Goal: Task Accomplishment & Management: Manage account settings

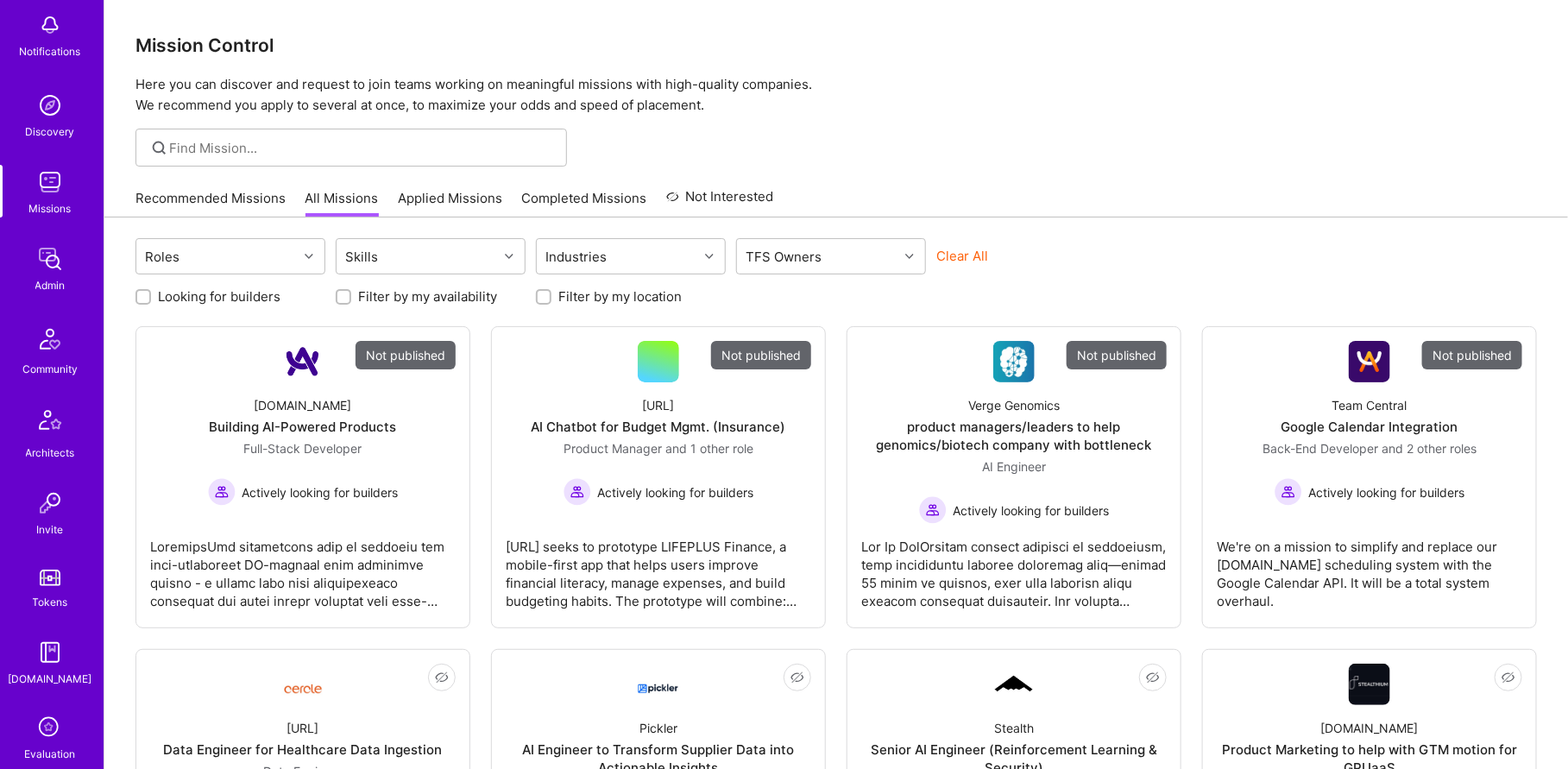
scroll to position [332, 0]
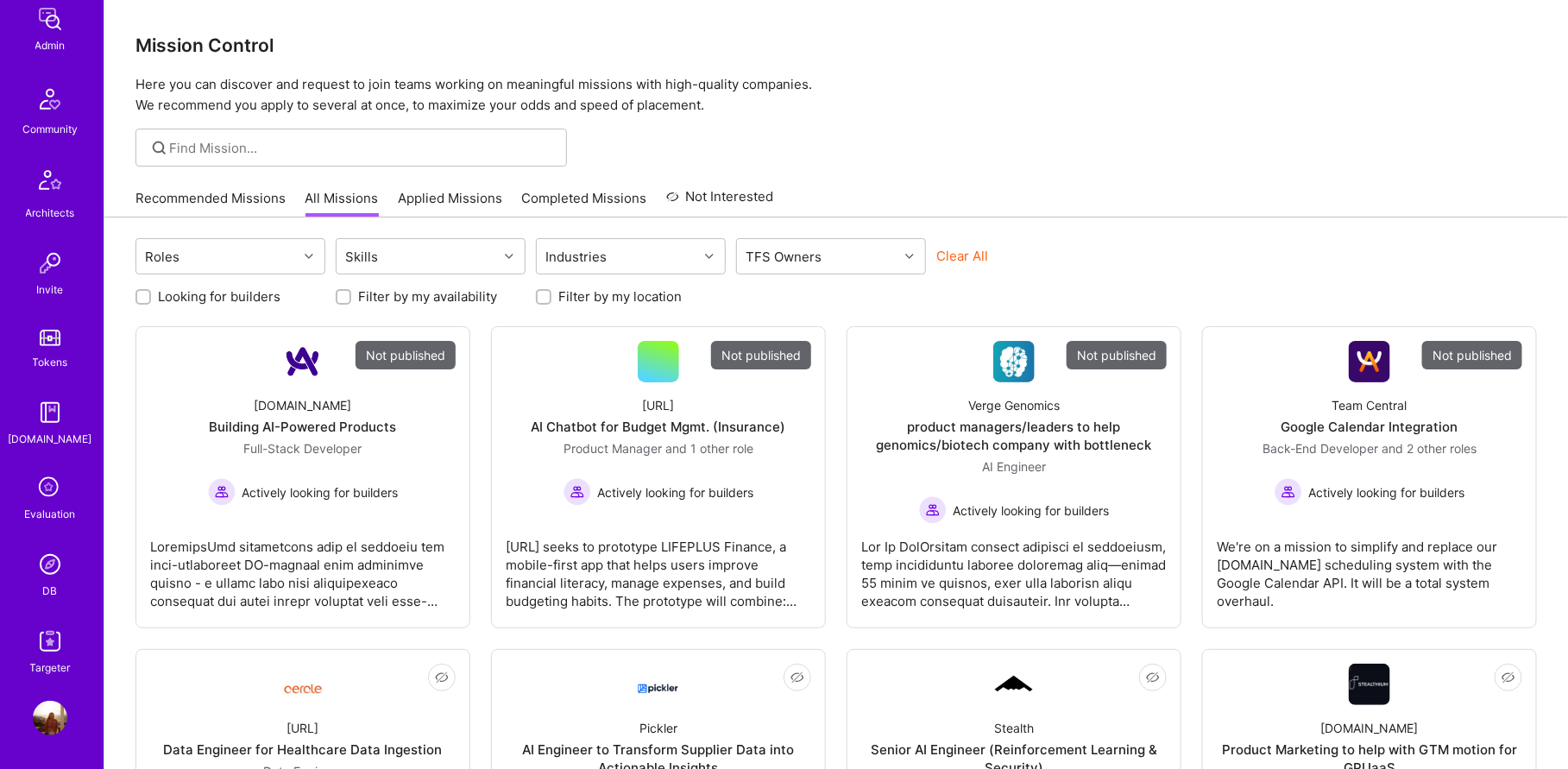
click at [61, 585] on link "DB" at bounding box center [49, 573] width 107 height 53
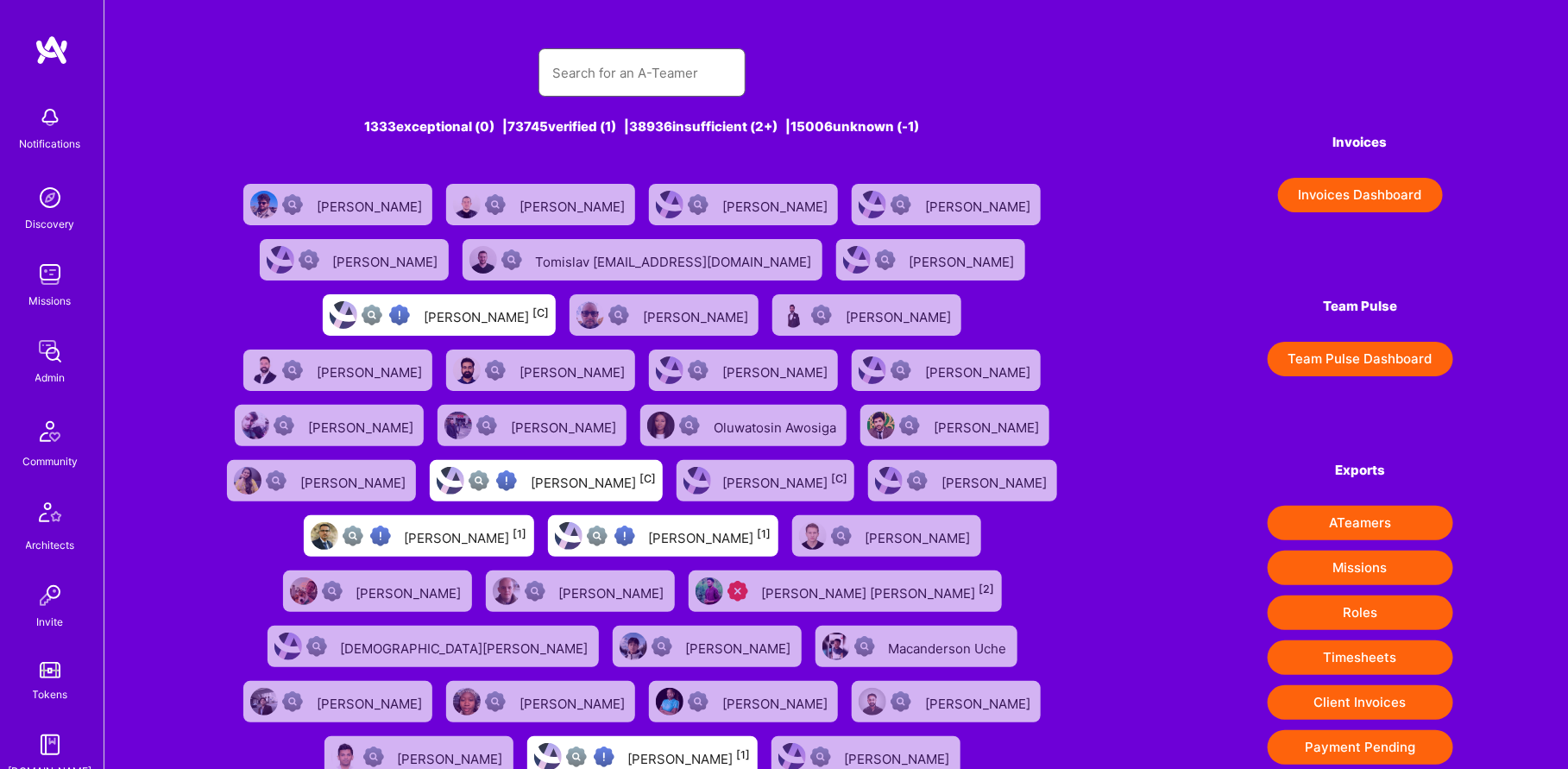
click at [691, 67] on input "text" at bounding box center [642, 73] width 179 height 44
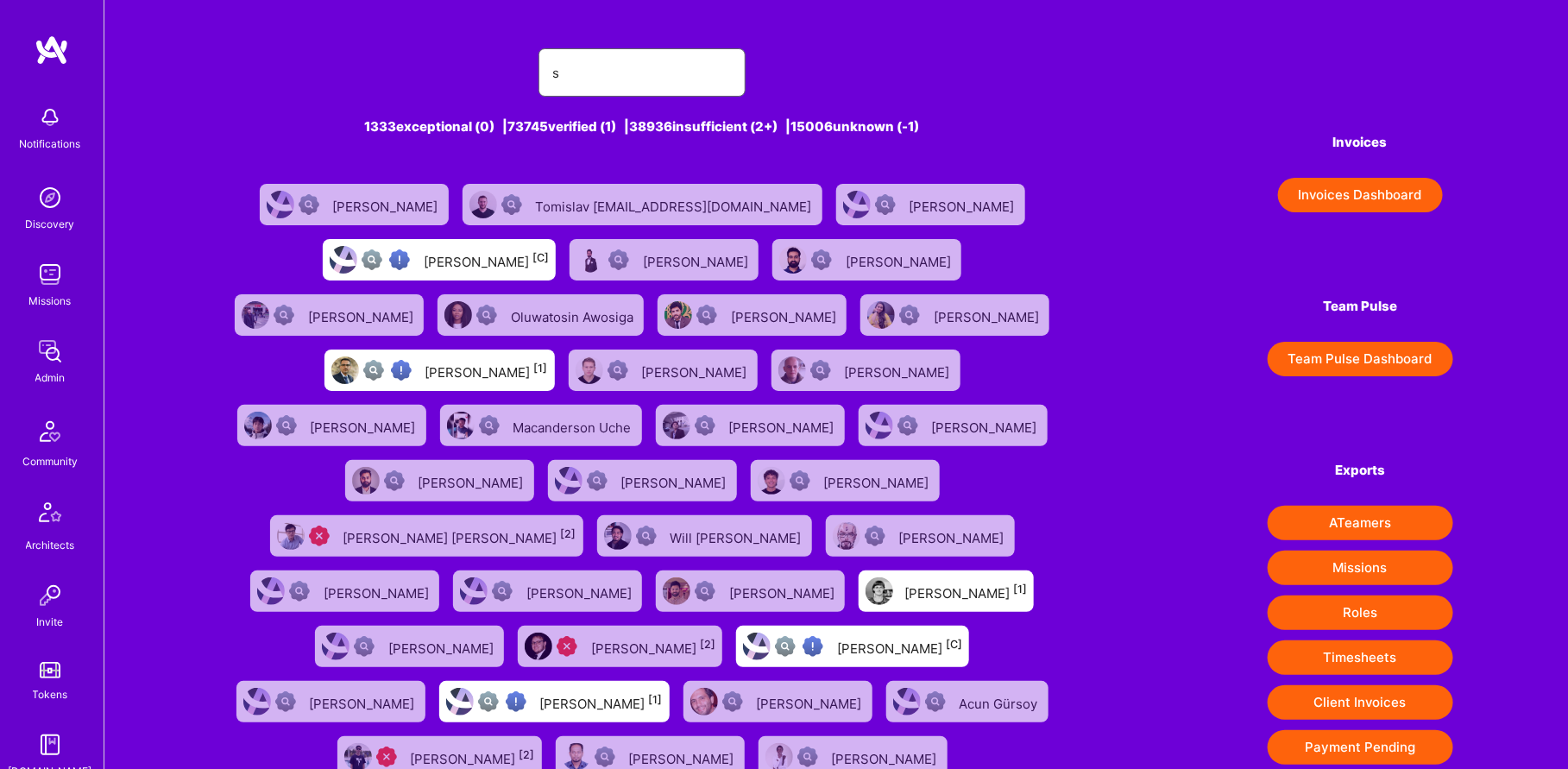
type input "[PERSON_NAME]"
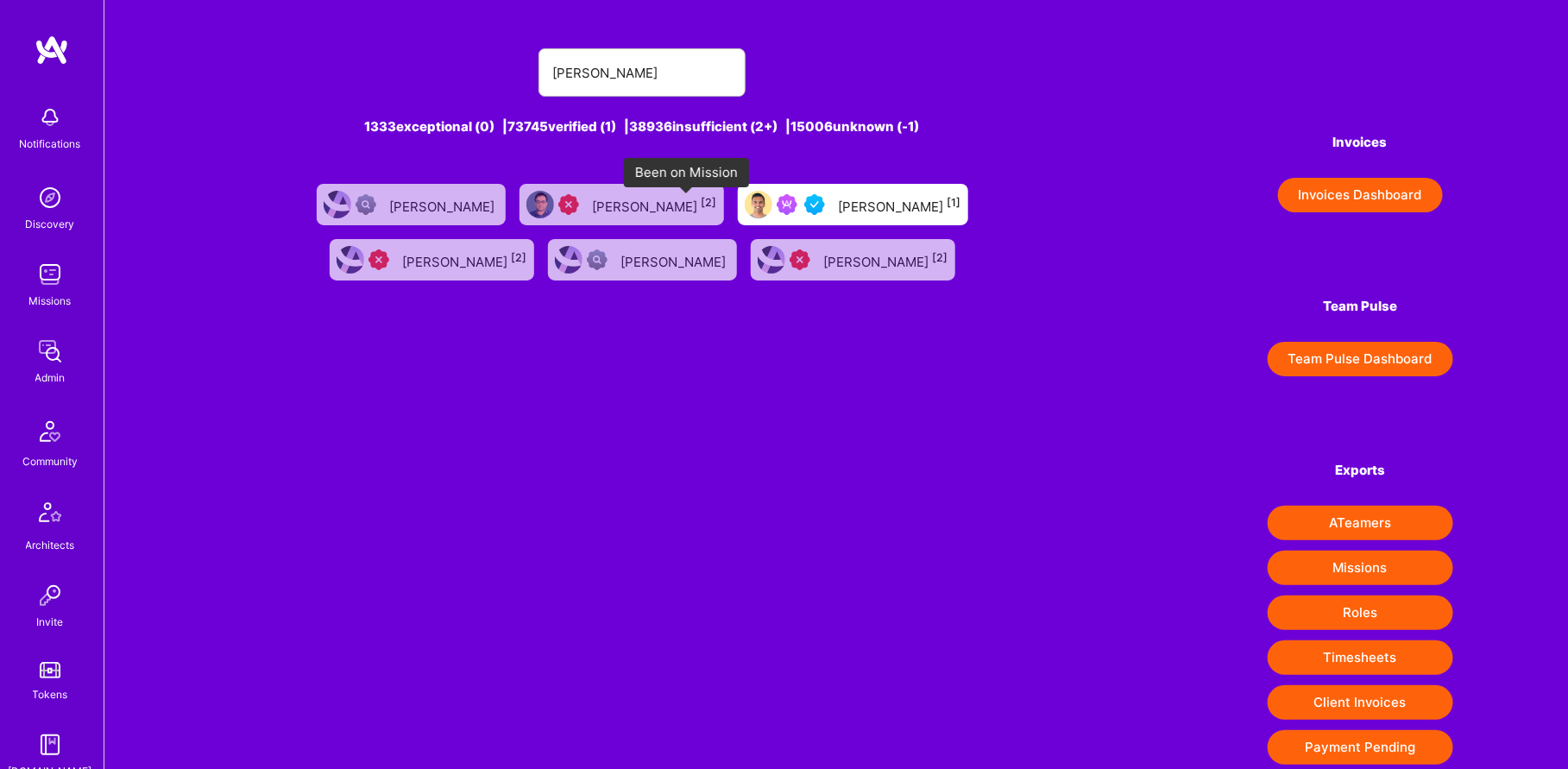
click at [777, 204] on img at bounding box center [786, 204] width 20 height 20
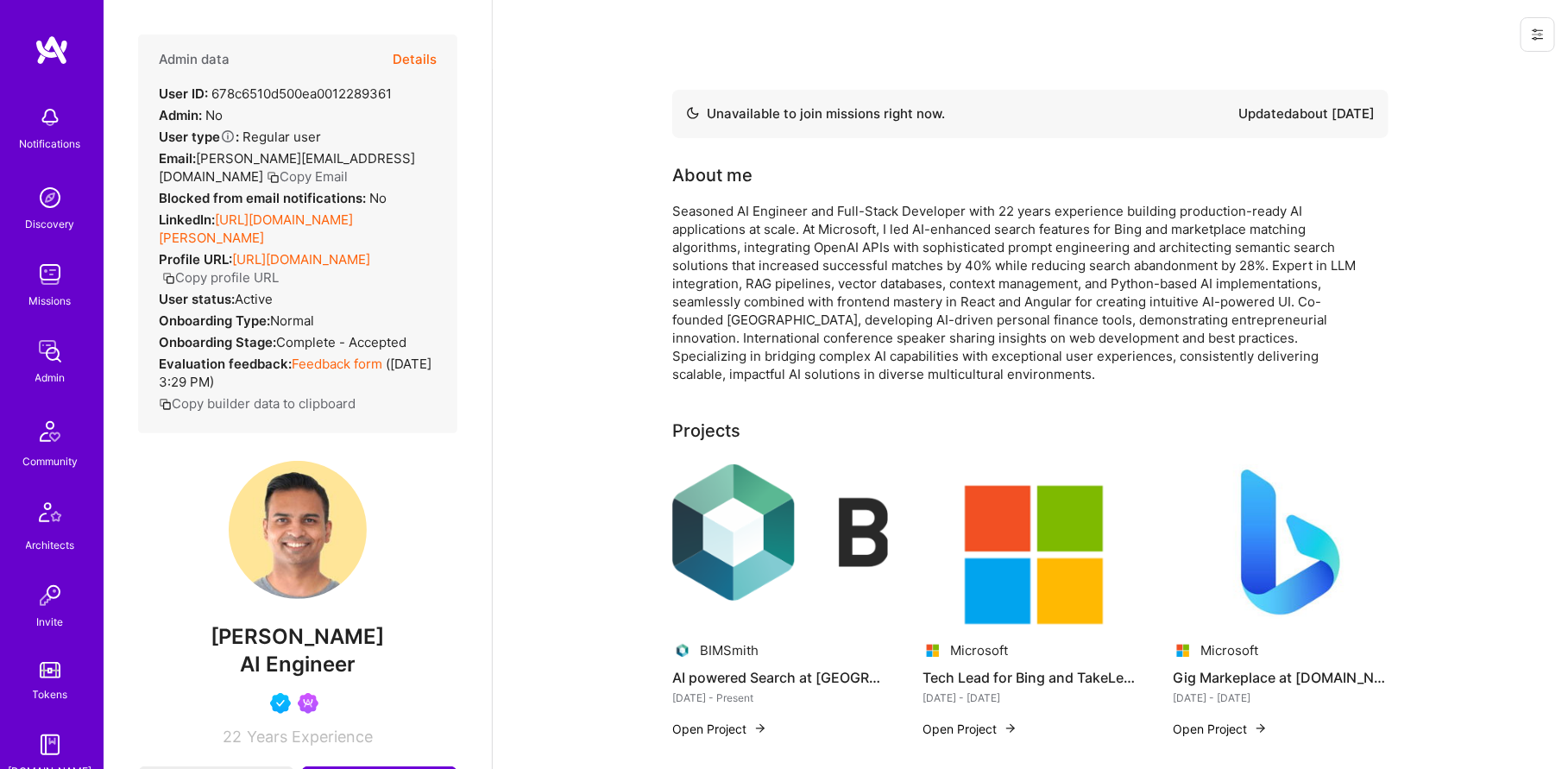
click at [414, 49] on button "Details" at bounding box center [415, 60] width 44 height 50
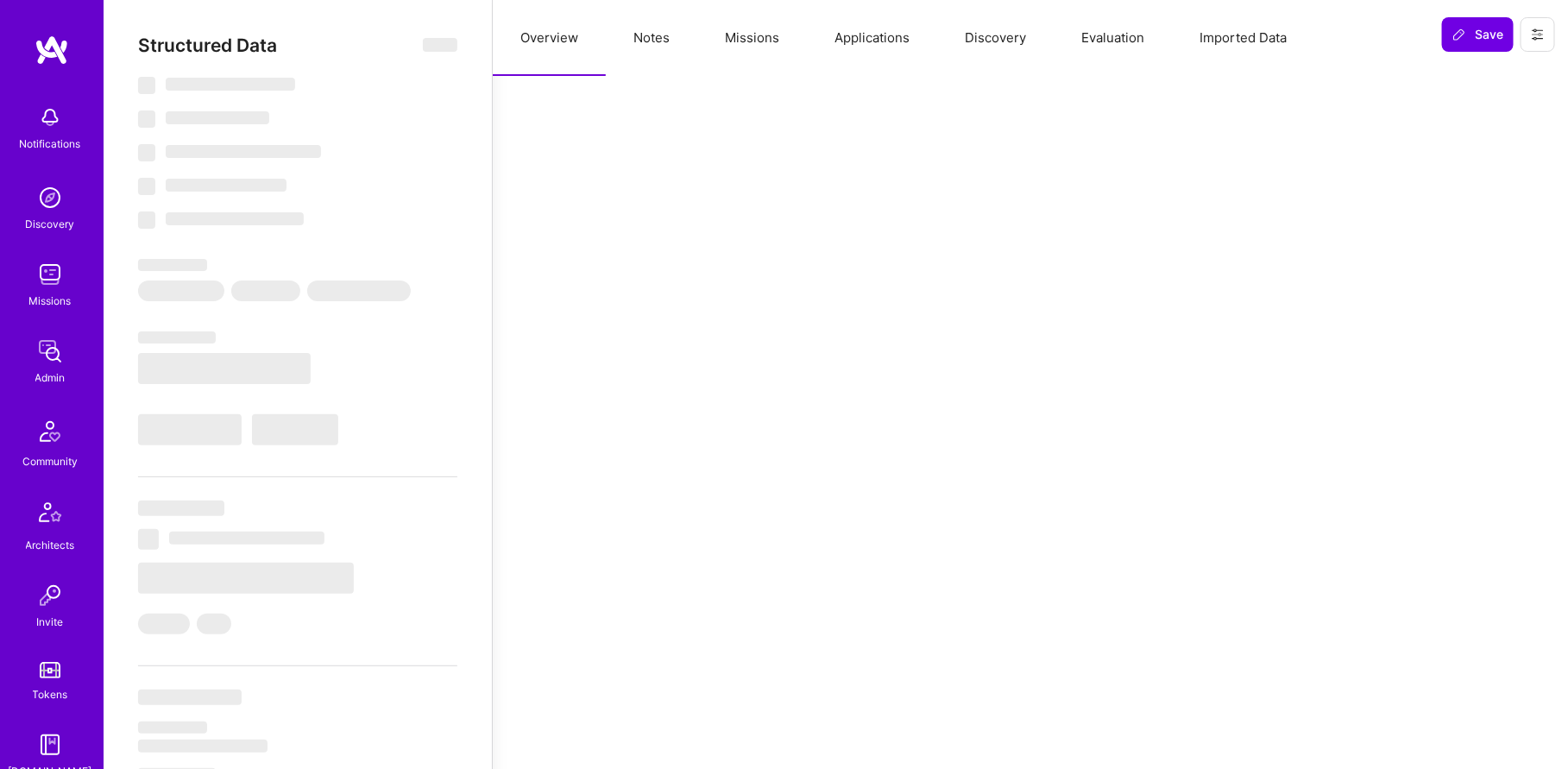
select select "Not Available"
select select "1 Month"
select select "5"
select select "4"
select select "6"
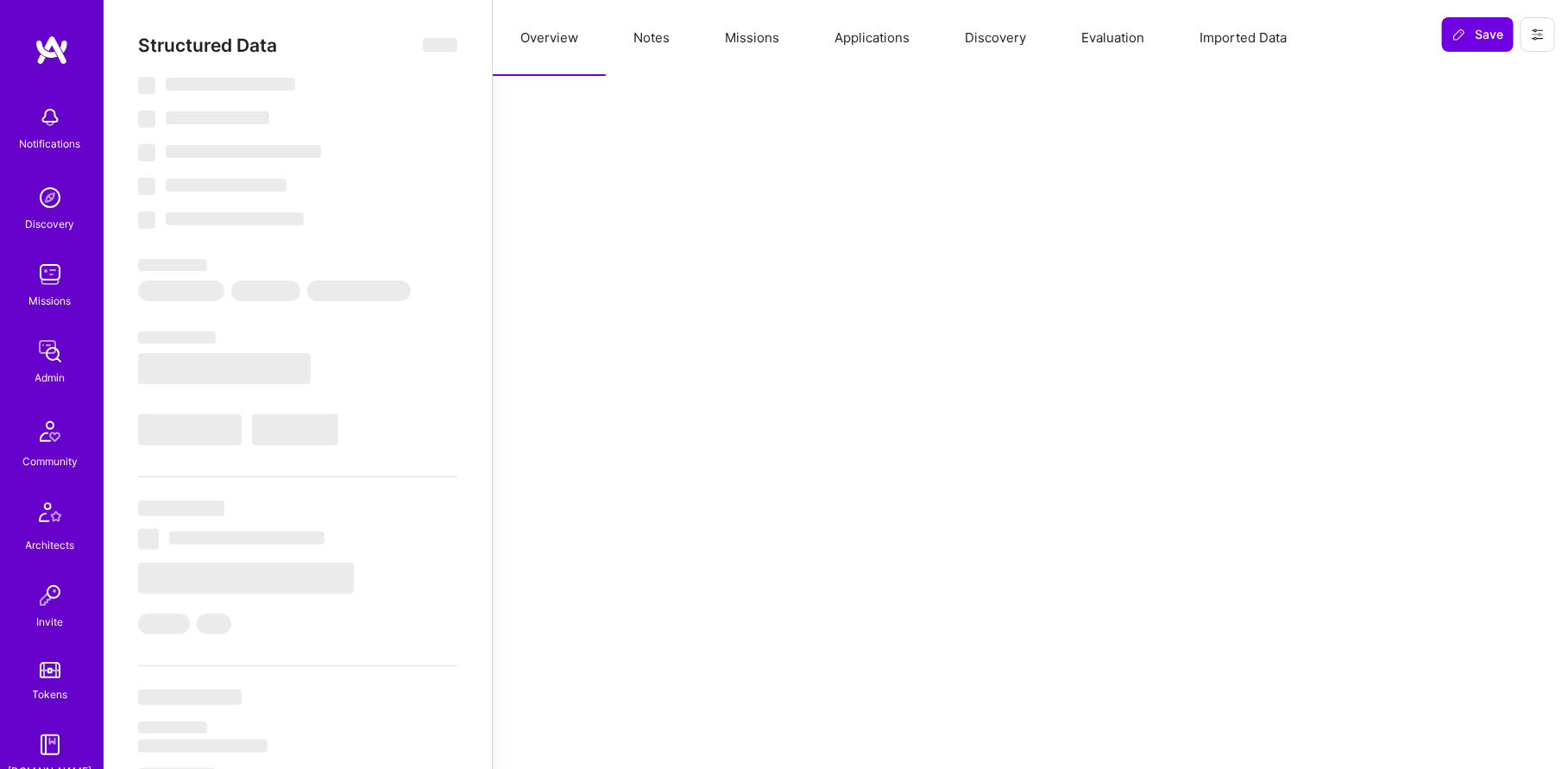
select select "6"
select select "CA"
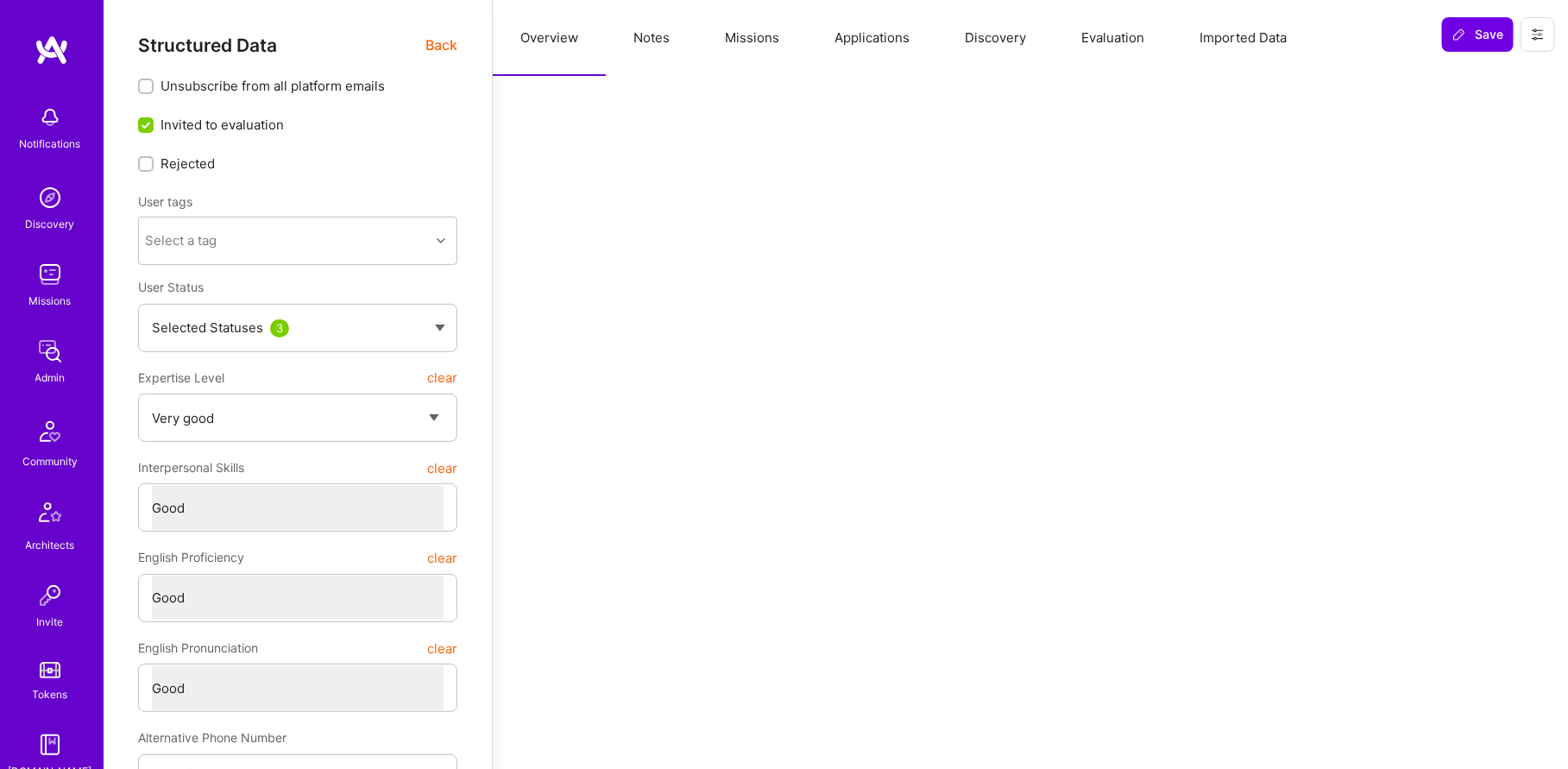
click at [702, 67] on button "Missions" at bounding box center [753, 38] width 110 height 76
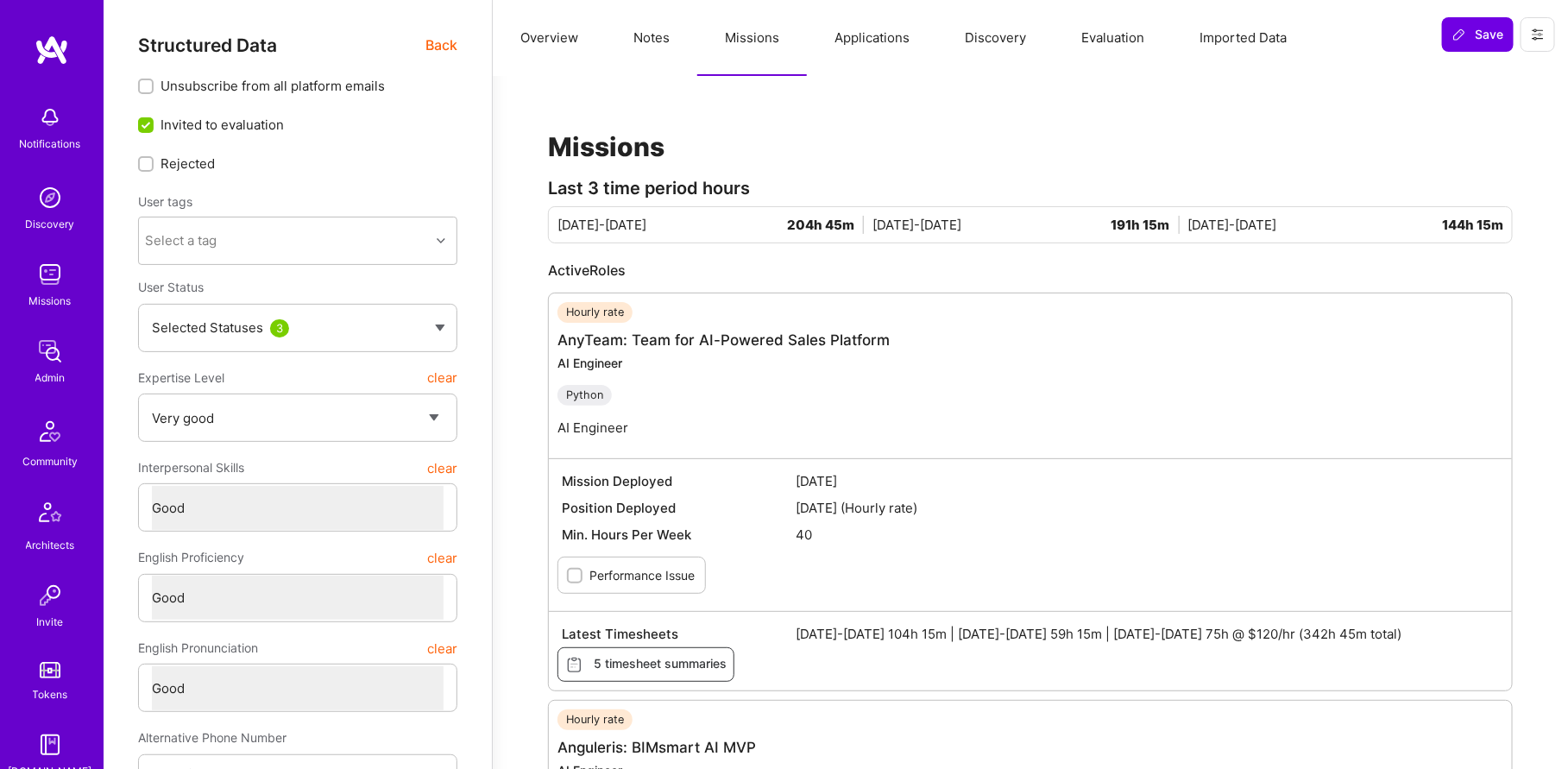
click at [678, 63] on button "Notes" at bounding box center [651, 38] width 92 height 76
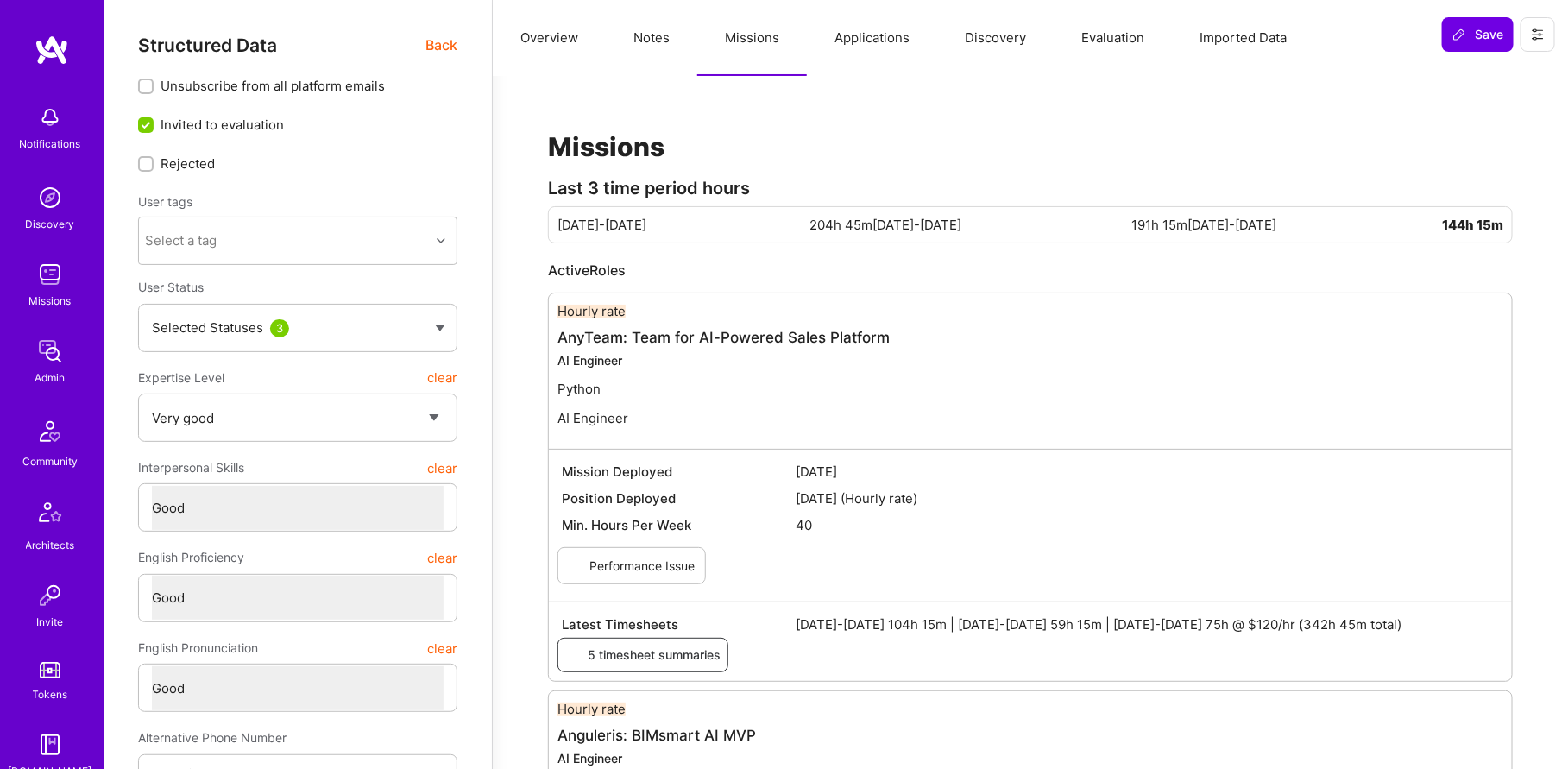
type textarea "x"
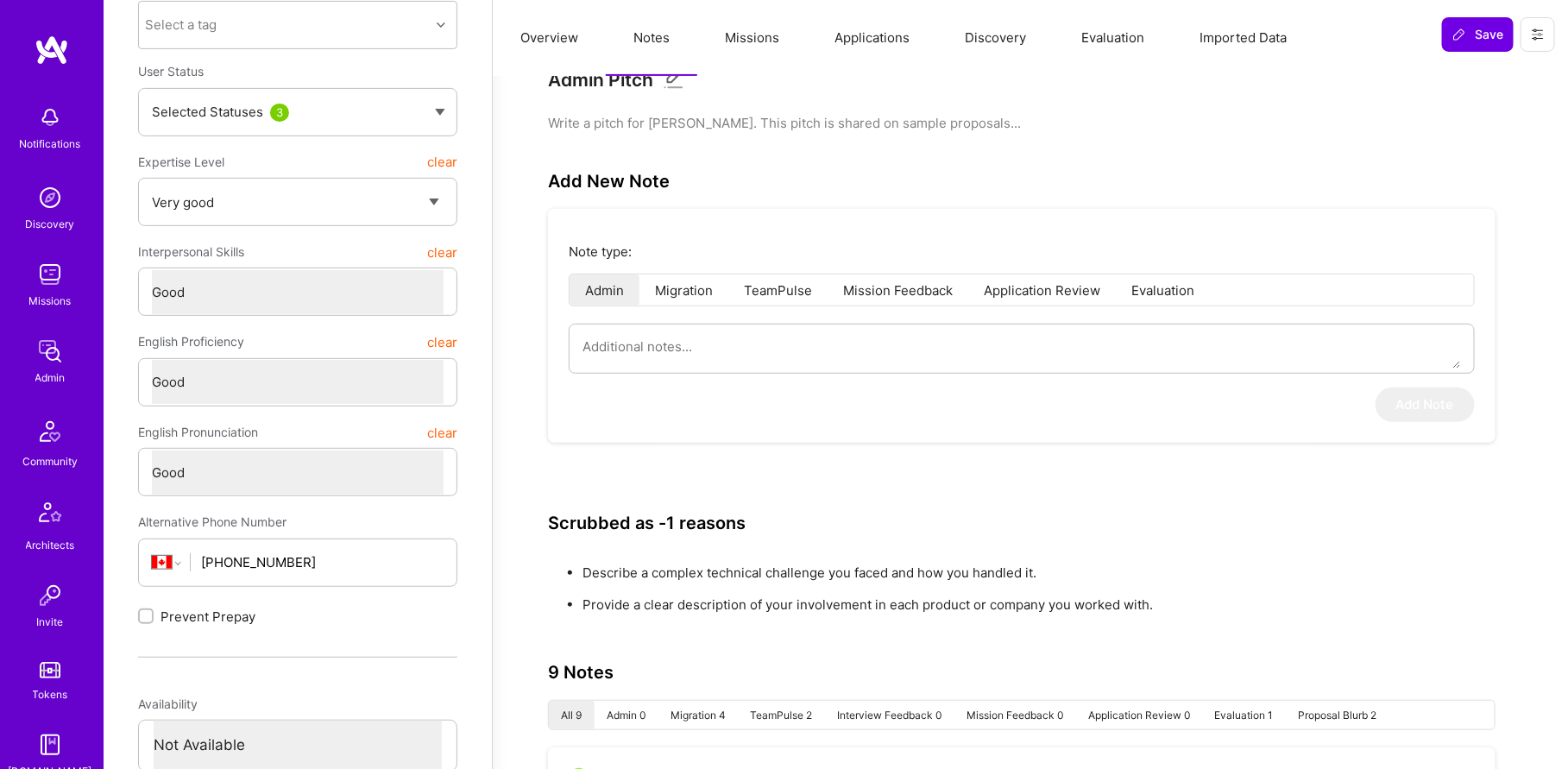
scroll to position [125, 0]
